Goal: Task Accomplishment & Management: Use online tool/utility

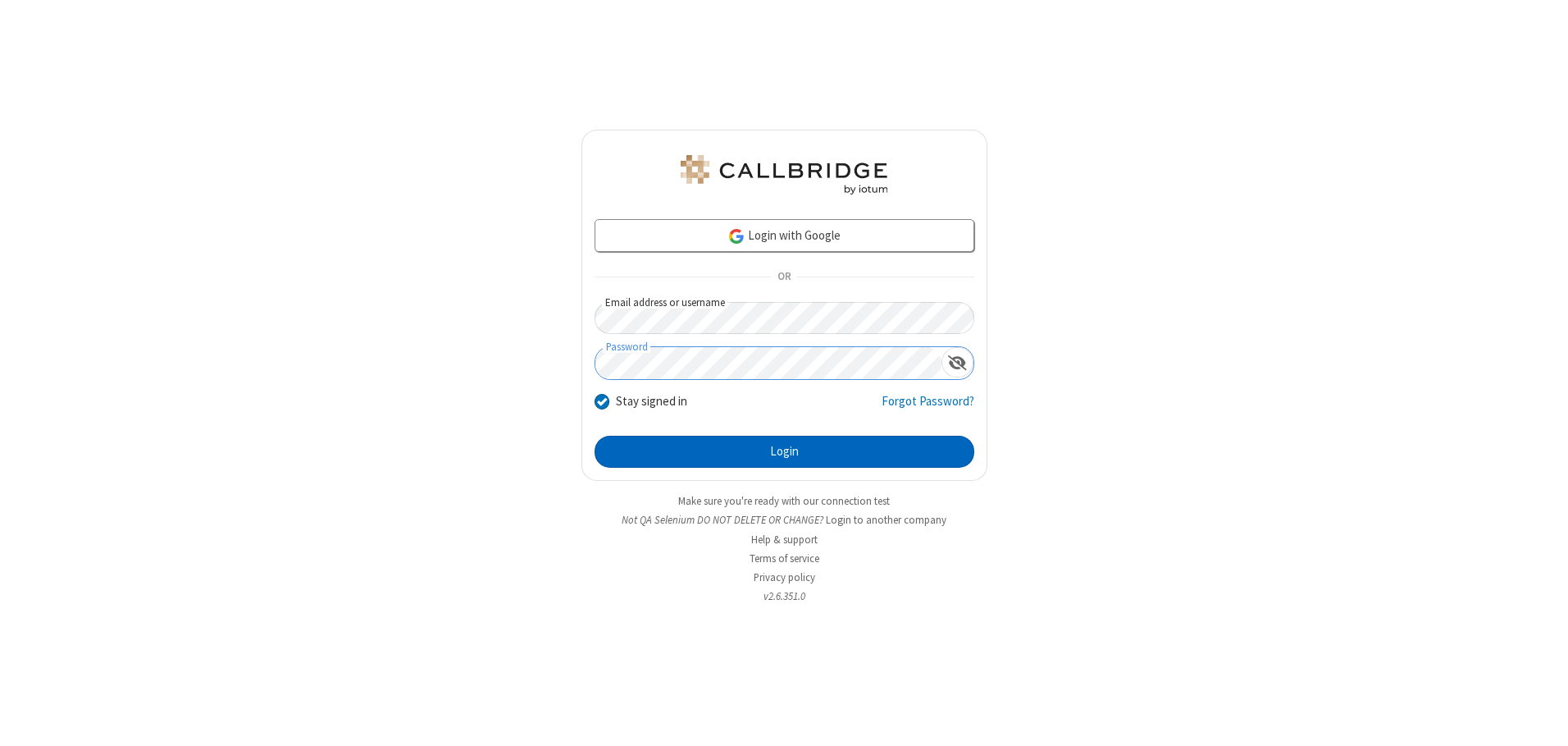
click at [784, 451] on button "Login" at bounding box center [784, 452] width 380 height 33
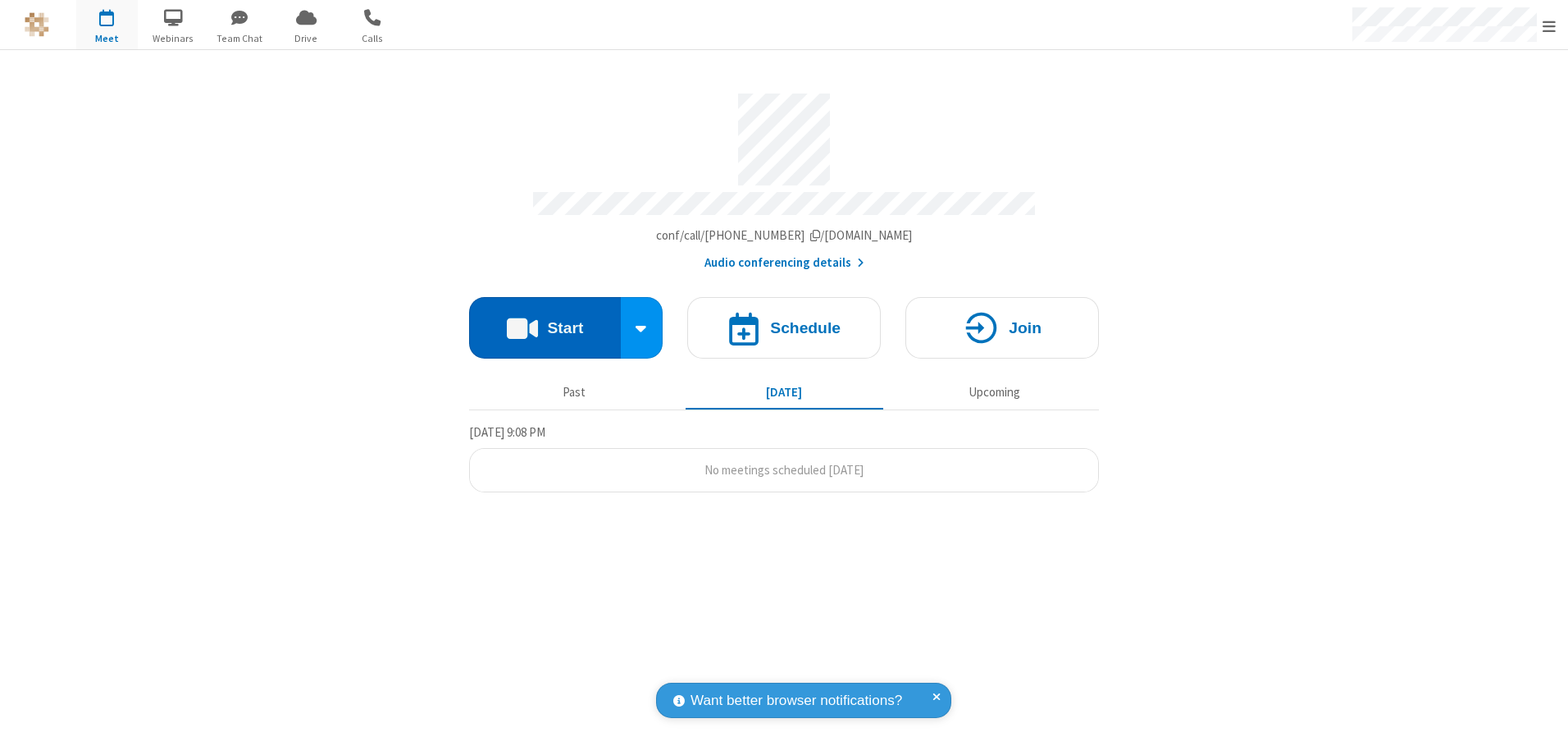
click at [545, 321] on button "Start" at bounding box center [545, 327] width 152 height 62
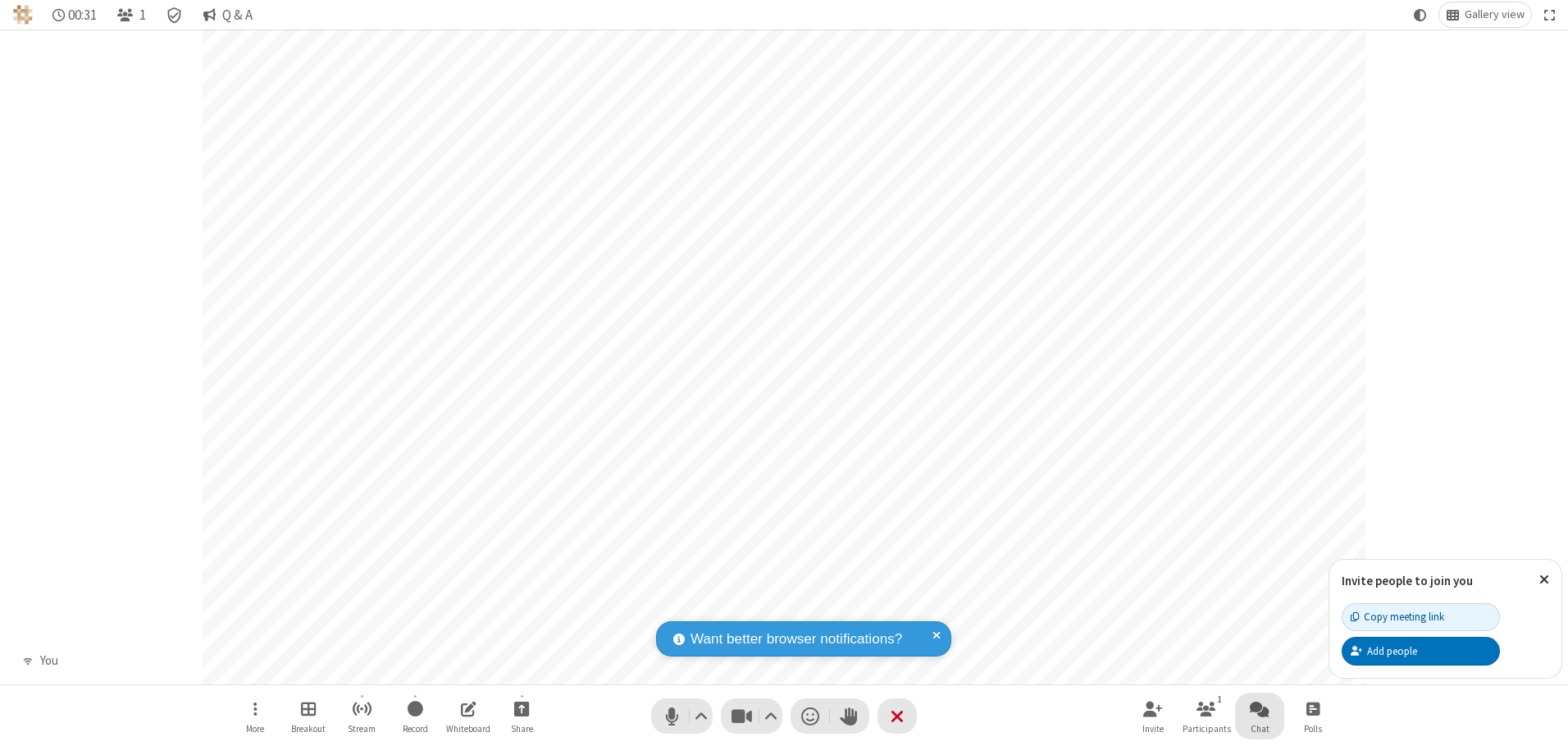
click at [1260, 708] on span "Open chat" at bounding box center [1259, 709] width 20 height 21
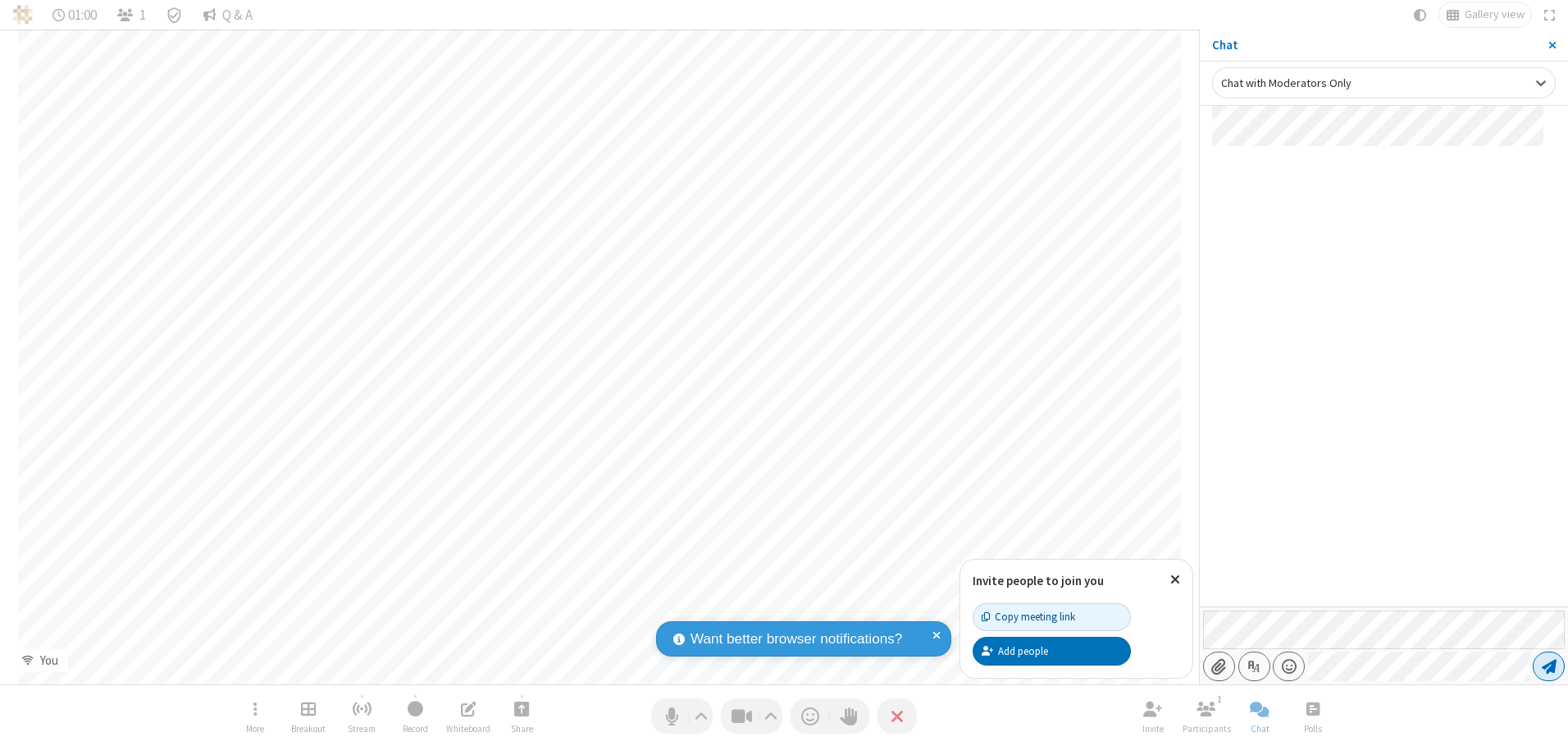
click at [1548, 666] on span "Send message" at bounding box center [1549, 665] width 15 height 16
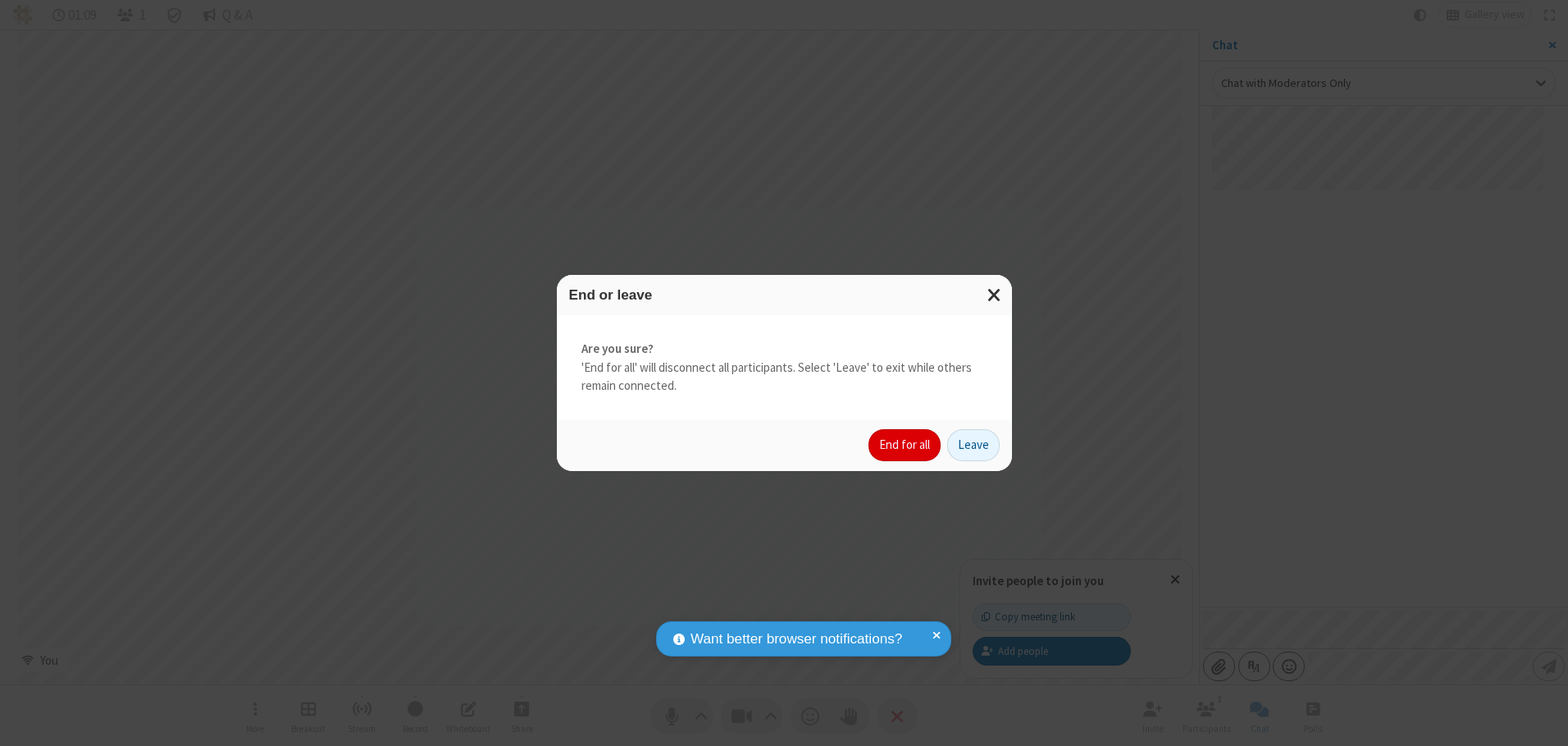
click at [906, 445] on button "End for all" at bounding box center [905, 446] width 72 height 33
